Goal: Task Accomplishment & Management: Complete application form

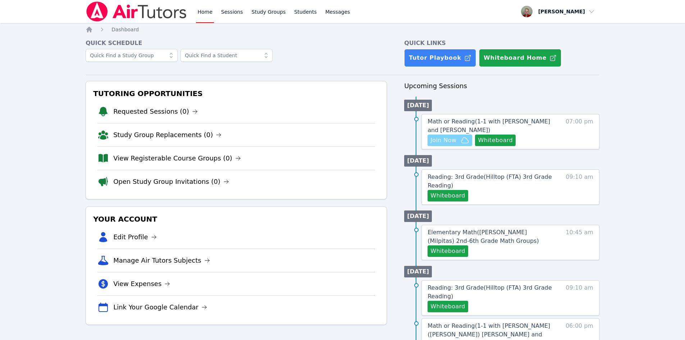
click at [454, 141] on span "Join Now" at bounding box center [444, 140] width 26 height 9
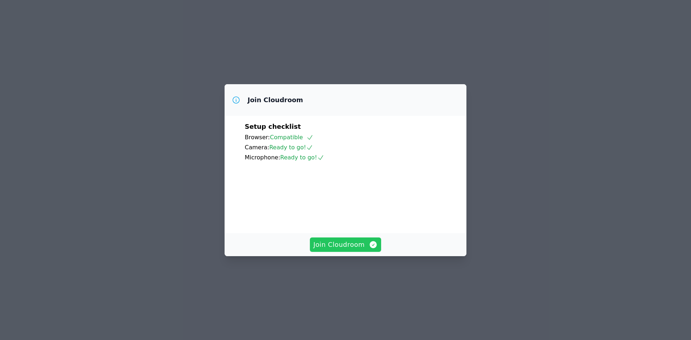
click at [346, 250] on span "Join Cloudroom" at bounding box center [345, 245] width 64 height 10
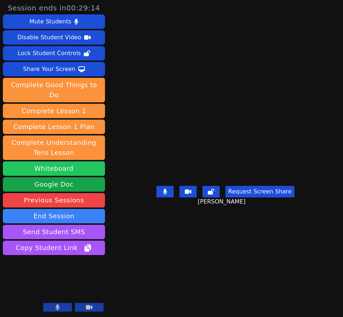
click at [73, 161] on button "Whiteboard" at bounding box center [54, 168] width 102 height 14
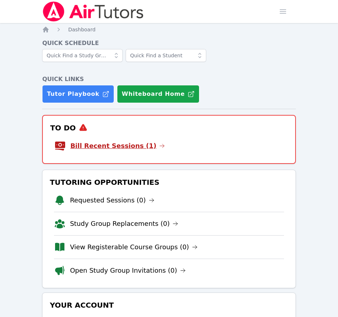
click at [121, 148] on link "Bill Recent Sessions (1)" at bounding box center [117, 146] width 95 height 10
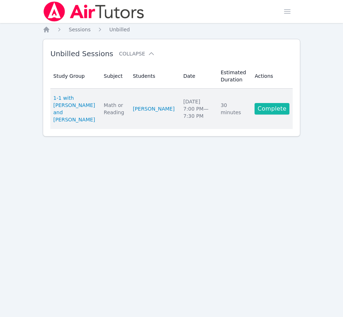
click at [280, 105] on link "Complete" at bounding box center [272, 109] width 35 height 12
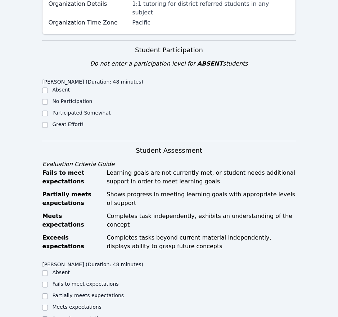
scroll to position [180, 0]
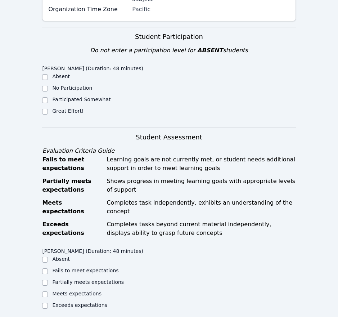
click at [50, 107] on div "Great Effort!" at bounding box center [105, 111] width 127 height 9
click at [78, 108] on label "Great Effort!" at bounding box center [67, 111] width 31 height 6
click at [48, 109] on input "Great Effort!" at bounding box center [45, 112] width 6 height 6
checkbox input "true"
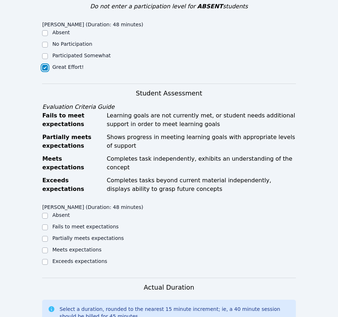
scroll to position [324, 0]
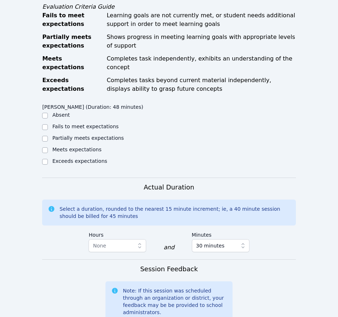
click at [94, 135] on label "Partially meets expectations" at bounding box center [88, 138] width 72 height 6
click at [48, 136] on input "Partially meets expectations" at bounding box center [45, 139] width 6 height 6
checkbox input "true"
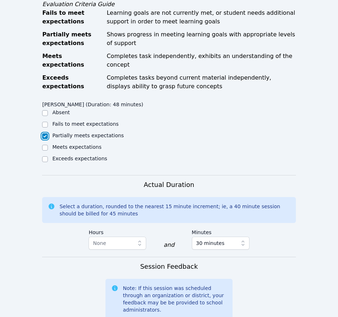
scroll to position [499, 0]
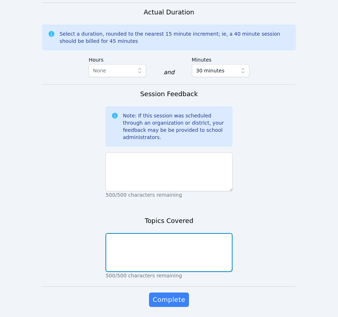
click at [168, 233] on textarea at bounding box center [168, 252] width 127 height 39
type textarea "verbs, fluency, speed math"
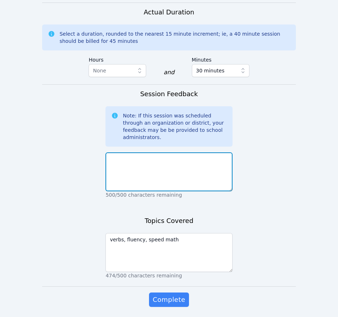
click at [142, 152] on textarea at bounding box center [168, 171] width 127 height 39
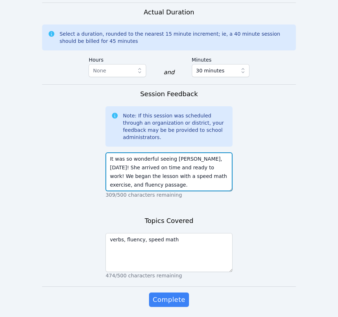
type textarea "It was so wonderful seeing Grace, today! She arrived on time and ready to work!…"
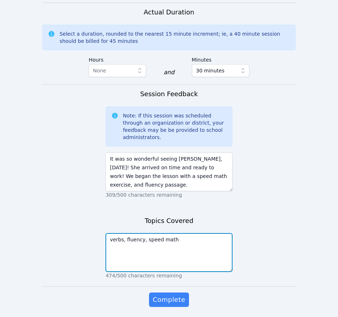
click at [183, 233] on textarea "verbs, fluency, speed math" at bounding box center [168, 252] width 127 height 39
click at [209, 233] on textarea "verbs, fluency, speed math(can do 10 addition/subtraction problems in a minute)" at bounding box center [168, 252] width 127 height 39
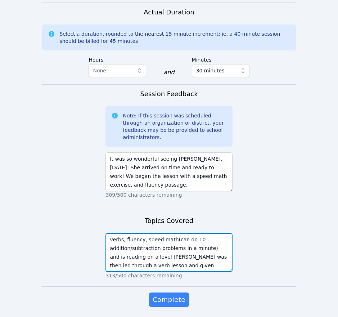
scroll to position [5, 0]
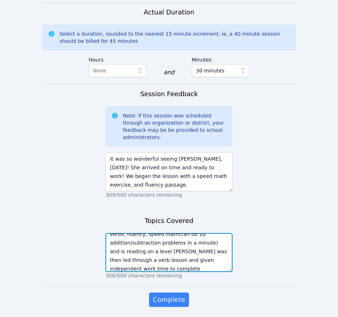
click at [141, 244] on textarea "verbs, fluency, speed math(can do 10 addition/subtraction problems in a minute)…" at bounding box center [168, 252] width 127 height 39
type textarea "verbs, fluency, speed math(can do 10 addition/subtraction problems in a minute)…"
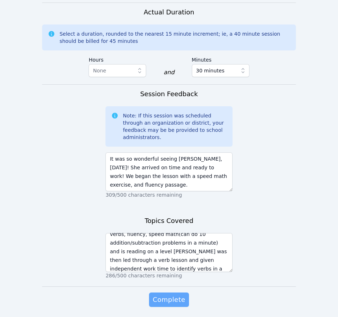
click at [169, 294] on span "Complete" at bounding box center [169, 299] width 32 height 10
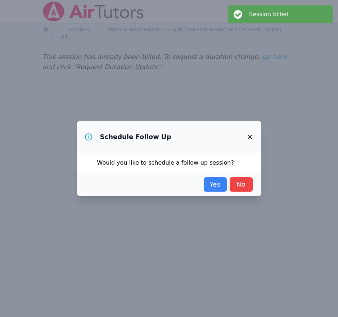
scroll to position [0, 0]
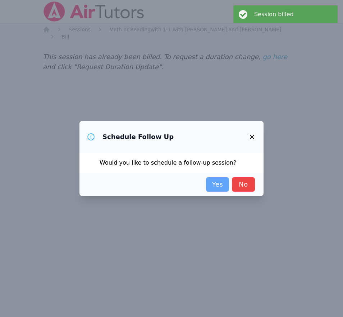
click at [222, 184] on link "Yes" at bounding box center [217, 184] width 23 height 14
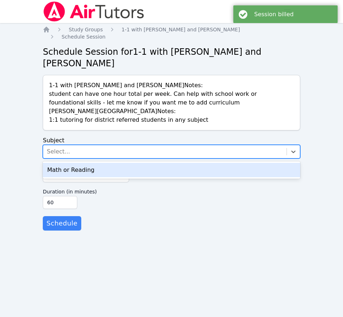
click at [182, 145] on div "Select..." at bounding box center [165, 151] width 244 height 13
click at [161, 163] on div "Math or Reading" at bounding box center [172, 170] width 258 height 14
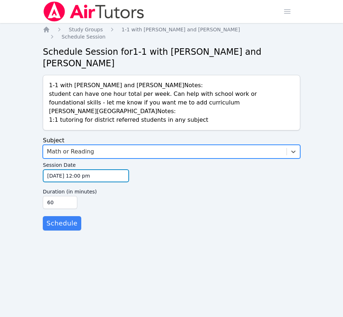
click at [60, 169] on input "10/08/2025 12:00 pm" at bounding box center [86, 175] width 86 height 13
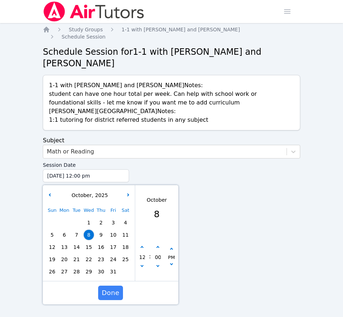
click at [112, 230] on span "10" at bounding box center [113, 235] width 10 height 10
click at [141, 246] on icon "button" at bounding box center [142, 247] width 3 height 3
type input "10/10/2025 01:00 pm"
type input "01"
click at [141, 246] on icon "button" at bounding box center [142, 247] width 3 height 3
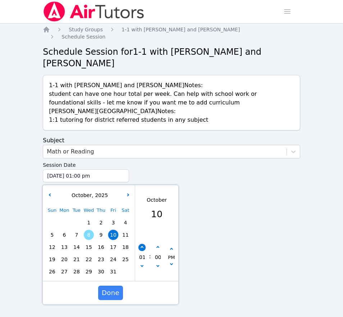
type input "10/10/2025 02:00 pm"
type input "02"
click at [141, 244] on button "button" at bounding box center [142, 247] width 7 height 7
type input "10/10/2025 03:00 pm"
type input "03"
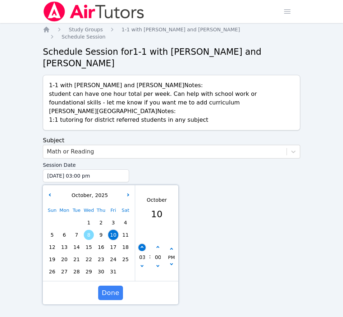
click at [141, 244] on button "button" at bounding box center [142, 247] width 7 height 7
type input "10/10/2025 04:00 pm"
type input "04"
drag, startPoint x: 141, startPoint y: 226, endPoint x: 145, endPoint y: 246, distance: 20.1
click at [142, 244] on button "button" at bounding box center [142, 247] width 7 height 7
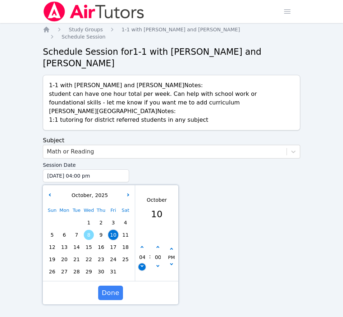
type input "10/10/2025 05:00 pm"
type input "05"
click at [141, 244] on button "button" at bounding box center [142, 247] width 7 height 7
type input "10/10/2025 06:00 pm"
type input "06"
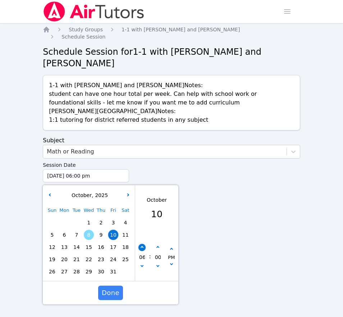
click at [141, 244] on button "button" at bounding box center [142, 247] width 7 height 7
type input "10/10/2025 07:00 pm"
type input "07"
click at [109, 287] on span "Done" at bounding box center [111, 292] width 18 height 10
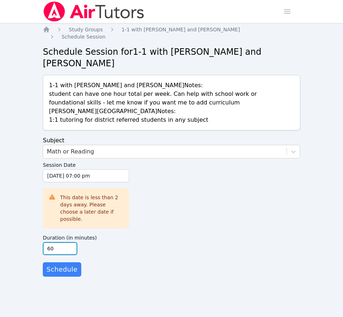
click at [55, 242] on input "60" at bounding box center [60, 248] width 35 height 13
type input "6"
type input "30"
click at [105, 231] on div "Duration (in minutes) 30" at bounding box center [172, 243] width 258 height 24
click at [61, 264] on span "Schedule" at bounding box center [61, 269] width 31 height 10
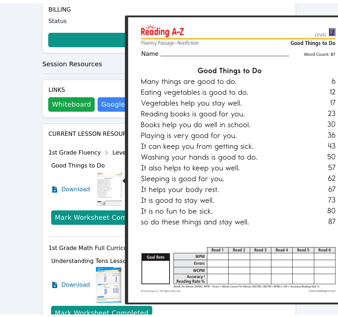
scroll to position [324, 0]
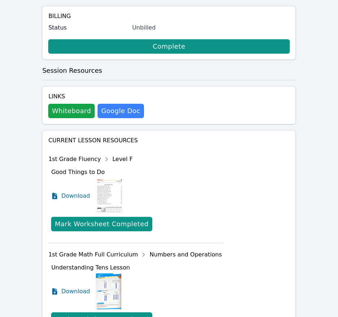
click at [101, 153] on icon at bounding box center [107, 159] width 12 height 12
click at [85, 153] on div "1st Grade Fluency Level F" at bounding box center [136, 159] width 176 height 12
click at [101, 153] on icon at bounding box center [107, 159] width 12 height 12
click at [91, 136] on h4 "Current Lesson Resources" at bounding box center [168, 140] width 241 height 9
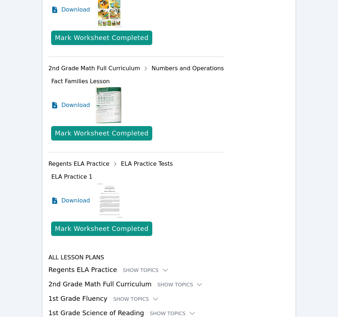
scroll to position [851, 0]
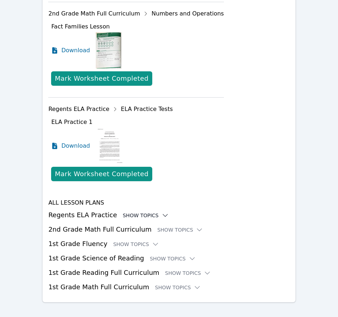
click at [134, 212] on div "Show Topics" at bounding box center [146, 215] width 46 height 7
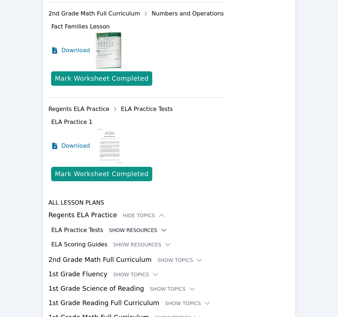
click at [141, 226] on button "Show Resources" at bounding box center [138, 229] width 58 height 7
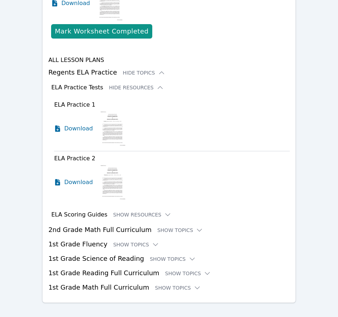
scroll to position [993, 0]
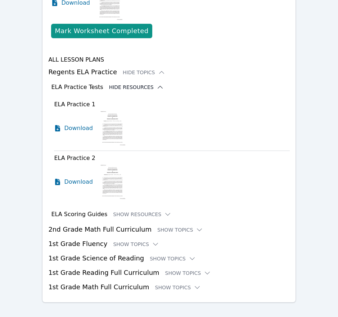
click at [110, 83] on button "Hide Resources" at bounding box center [136, 86] width 55 height 7
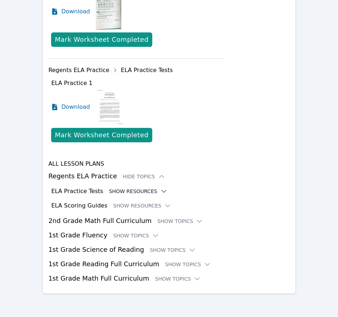
scroll to position [881, 0]
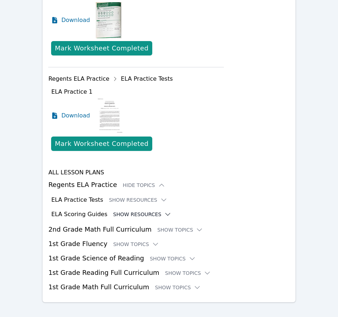
click at [115, 210] on button "Show Resources" at bounding box center [142, 213] width 58 height 7
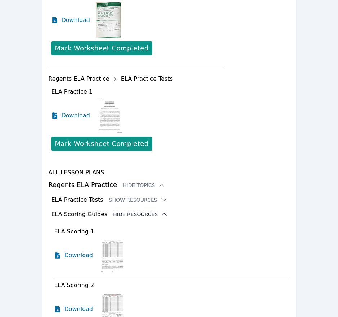
click at [115, 210] on button "Hide Resources" at bounding box center [140, 213] width 55 height 7
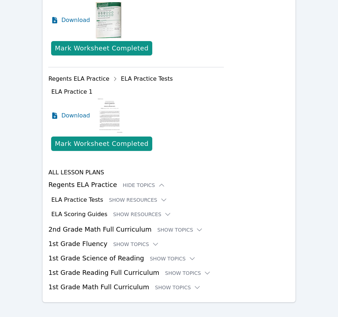
click at [197, 184] on div "All Lesson Plans Regents ELA Practice Hide Topics ELA Practice Tests Show Resou…" at bounding box center [168, 230] width 241 height 124
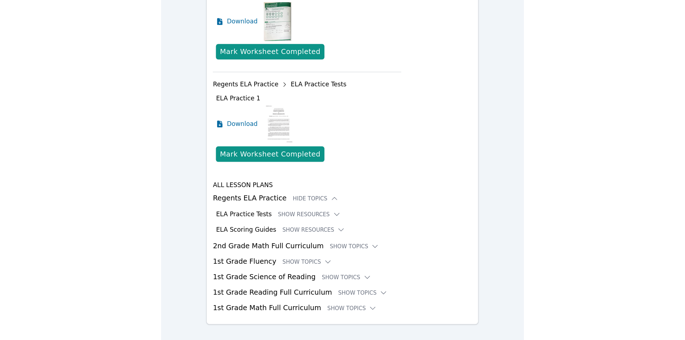
scroll to position [673, 0]
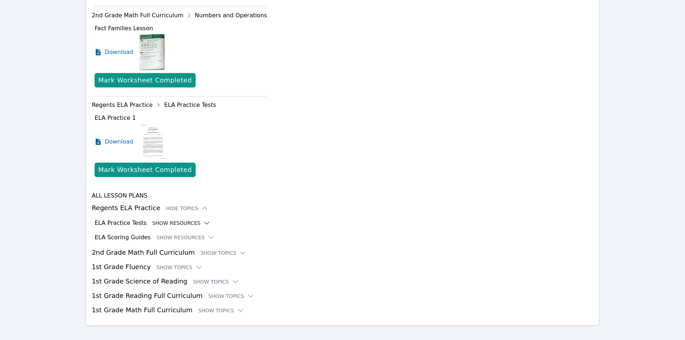
click at [177, 219] on button "Show Resources" at bounding box center [181, 222] width 58 height 7
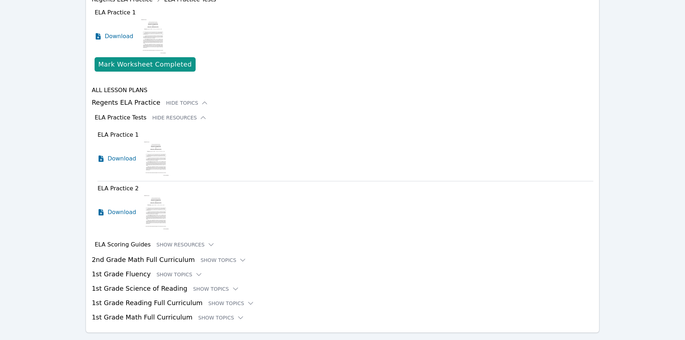
scroll to position [786, 0]
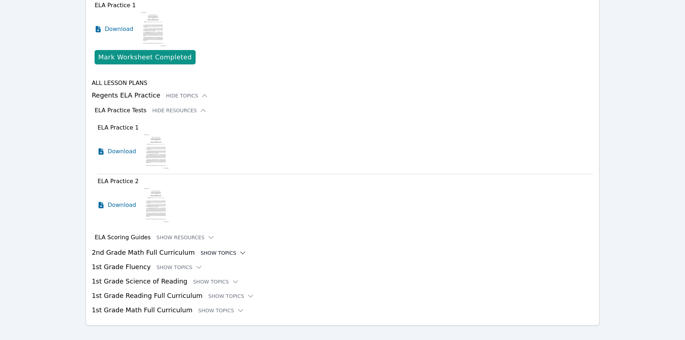
click at [208, 249] on div "Show Topics" at bounding box center [224, 252] width 46 height 7
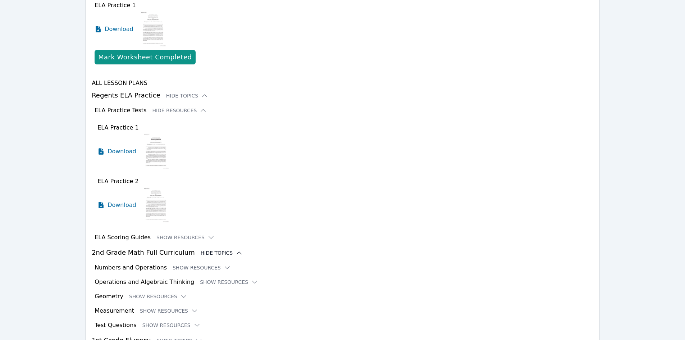
click at [213, 249] on div "Hide Topics" at bounding box center [222, 252] width 42 height 7
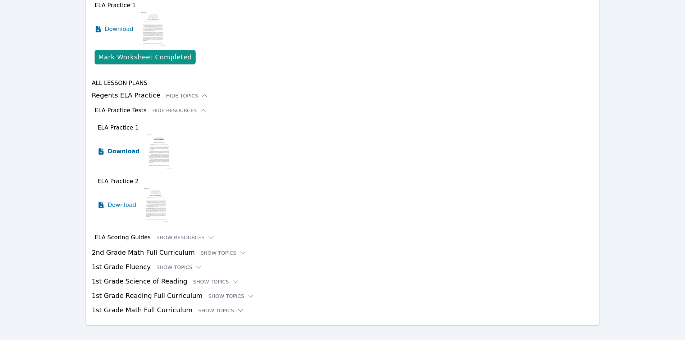
click at [119, 147] on span "Download" at bounding box center [124, 151] width 32 height 9
click at [120, 201] on span "Download" at bounding box center [124, 205] width 32 height 9
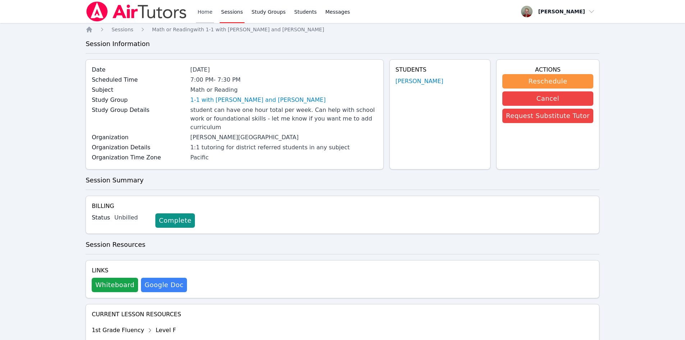
click at [203, 12] on link "Home" at bounding box center [205, 11] width 18 height 23
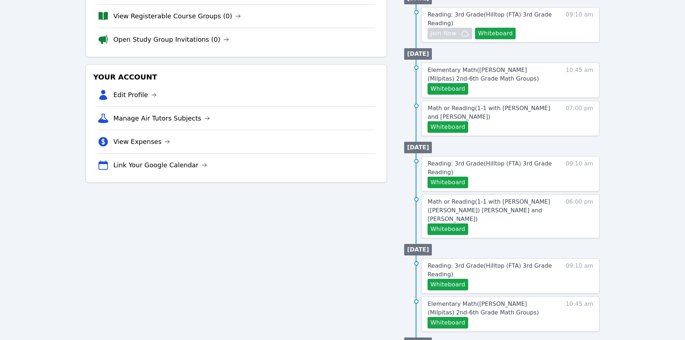
scroll to position [144, 0]
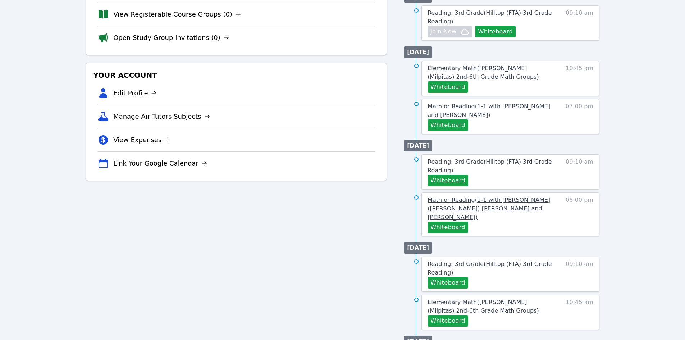
click at [506, 204] on link "Math or Reading ( 1-1 with Catalina (Lina) Von Schulz and Anna Parsons )" at bounding box center [490, 209] width 124 height 26
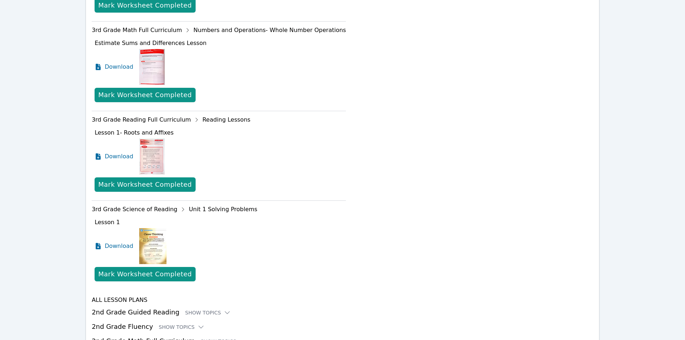
scroll to position [952, 0]
